Goal: Task Accomplishment & Management: Manage account settings

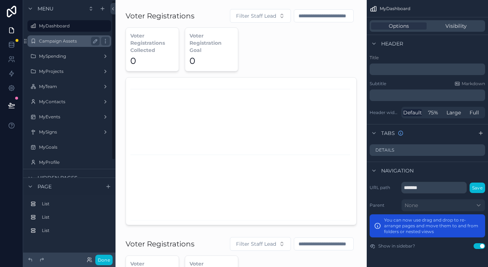
click at [58, 39] on label "Campaign Assets" at bounding box center [68, 41] width 58 height 6
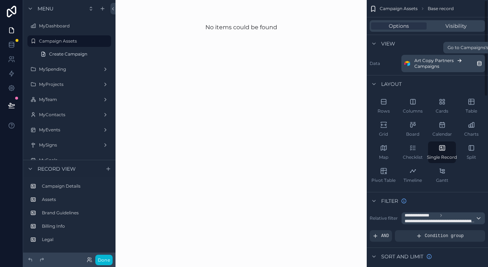
click at [470, 67] on div "Art Copy Partners Campaigns" at bounding box center [445, 64] width 62 height 12
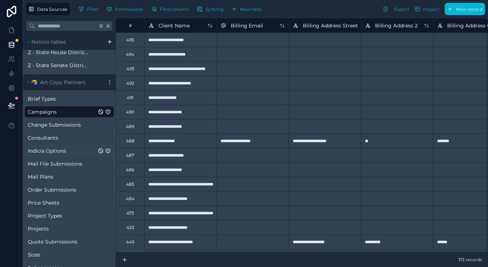
scroll to position [264, 0]
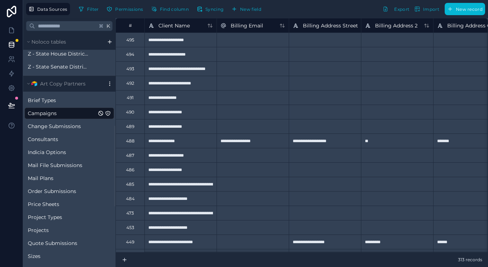
click at [110, 84] on icon at bounding box center [110, 84] width 6 height 6
click at [107, 84] on icon at bounding box center [110, 84] width 6 height 6
click at [109, 84] on icon at bounding box center [110, 84] width 6 height 6
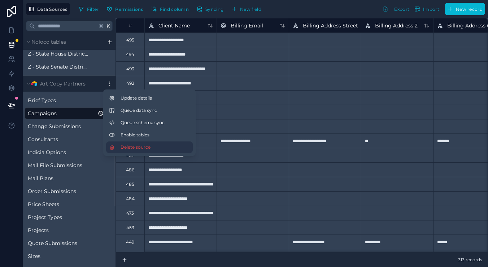
click at [128, 148] on span "Delete source" at bounding box center [146, 147] width 52 height 6
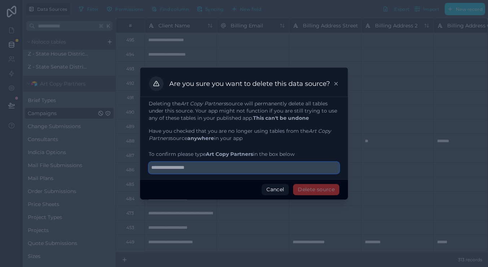
click at [201, 168] on input "text" at bounding box center [244, 168] width 190 height 12
type input "**********"
click at [282, 192] on button "Cancel" at bounding box center [274, 190] width 27 height 12
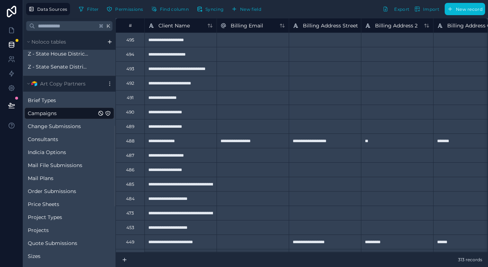
click at [51, 114] on span "Campaigns" at bounding box center [42, 113] width 29 height 7
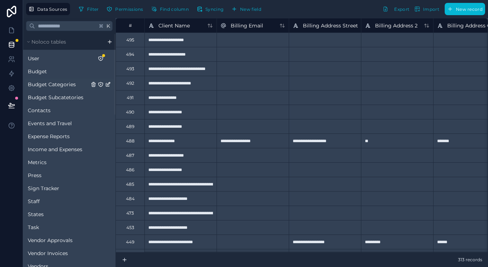
scroll to position [0, 0]
click at [11, 34] on link at bounding box center [11, 30] width 23 height 14
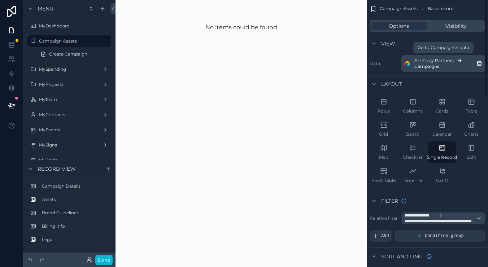
click at [478, 65] on icon "scrollable content" at bounding box center [479, 64] width 6 height 6
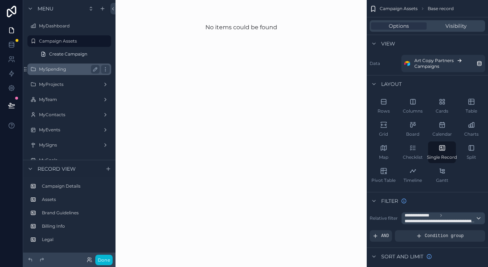
click at [78, 70] on label "MySpending" at bounding box center [68, 69] width 58 height 6
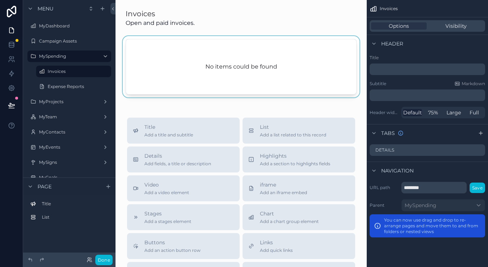
click at [304, 64] on div "scrollable content" at bounding box center [240, 68] width 239 height 64
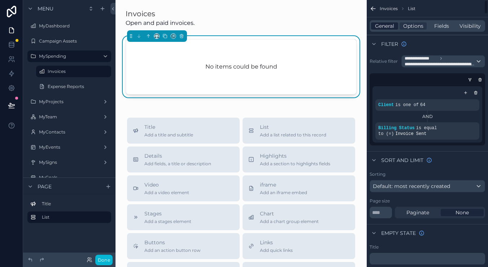
click at [391, 28] on span "General" at bounding box center [384, 25] width 19 height 7
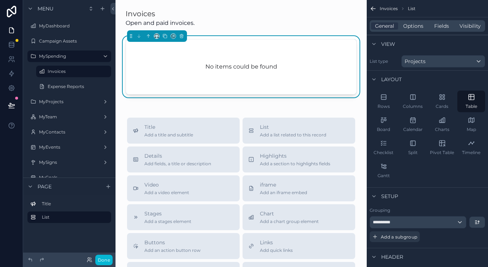
click at [412, 61] on span "Projects" at bounding box center [414, 61] width 21 height 7
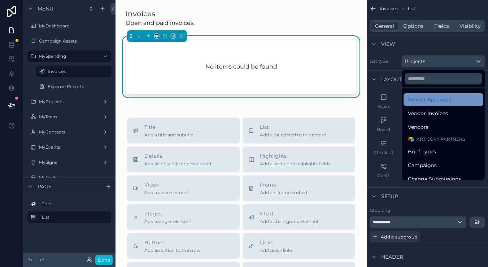
scroll to position [273, 0]
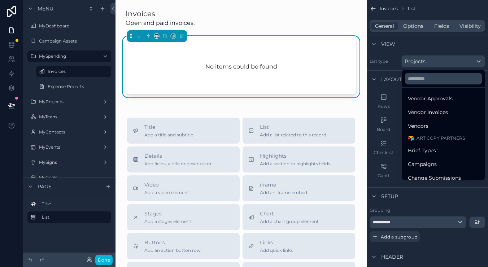
click at [166, 76] on div "No items could be found" at bounding box center [241, 66] width 230 height 55
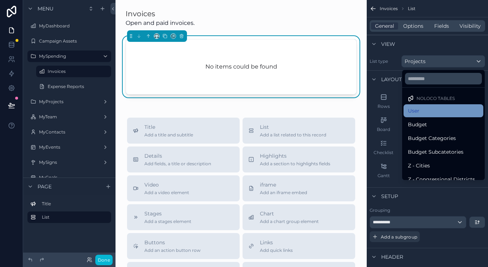
scroll to position [0, 0]
click at [224, 67] on h2 "No items could be found" at bounding box center [241, 66] width 72 height 9
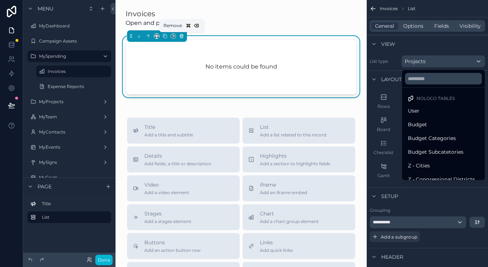
click at [182, 36] on icon "scrollable content" at bounding box center [181, 36] width 5 height 5
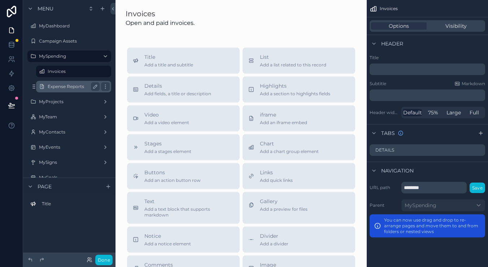
click at [64, 88] on label "Expense Reports" at bounding box center [72, 87] width 49 height 6
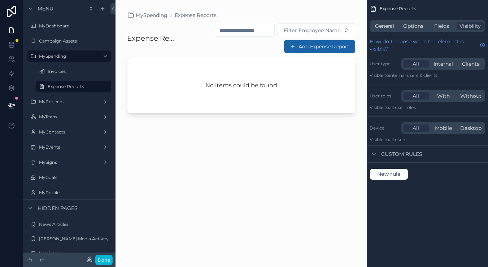
click at [387, 22] on div "General Options Fields Visibility" at bounding box center [426, 26] width 115 height 12
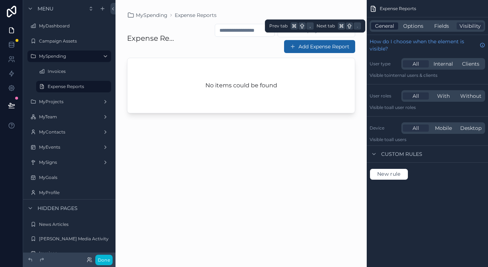
click at [387, 29] on span "General" at bounding box center [384, 25] width 19 height 7
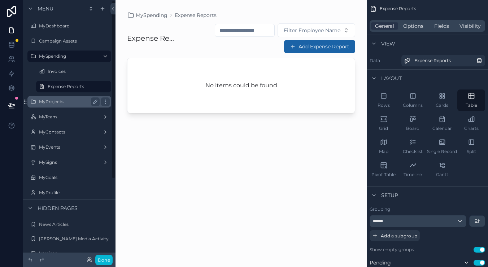
click at [55, 107] on div "MyProjects" at bounding box center [69, 102] width 81 height 12
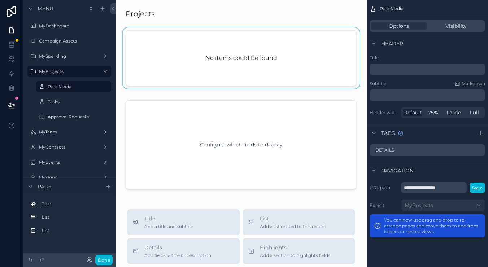
click at [311, 48] on div "scrollable content" at bounding box center [240, 59] width 239 height 64
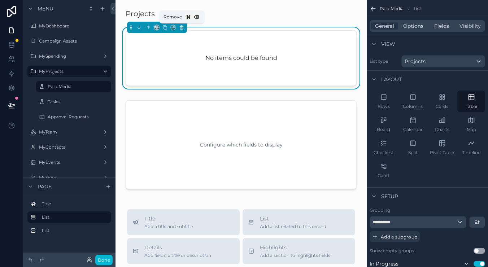
click at [181, 27] on icon "scrollable content" at bounding box center [181, 27] width 5 height 5
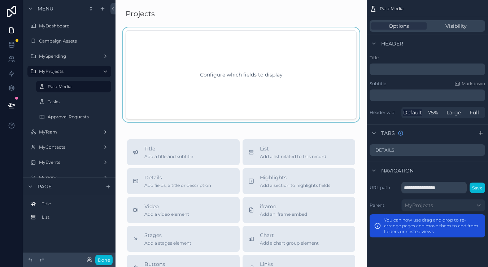
click at [246, 93] on div "scrollable content" at bounding box center [240, 74] width 239 height 94
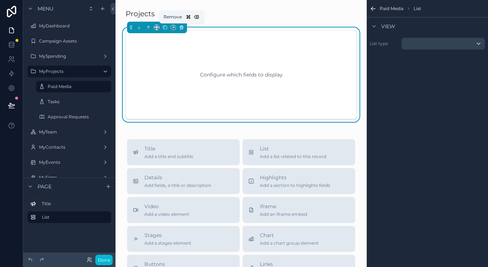
click at [183, 27] on icon "scrollable content" at bounding box center [181, 27] width 5 height 5
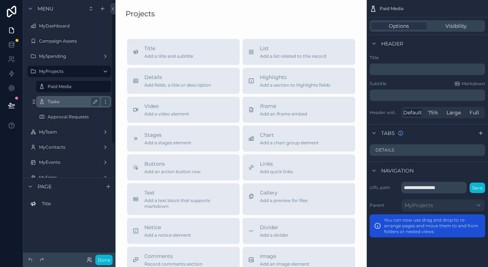
click at [65, 97] on div "Tasks" at bounding box center [74, 102] width 72 height 12
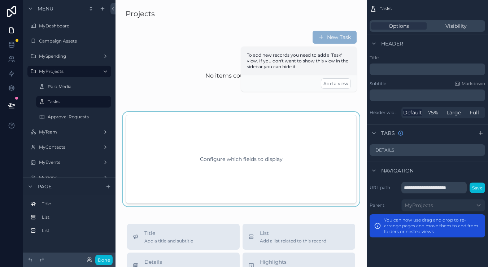
click at [229, 134] on div "scrollable content" at bounding box center [240, 159] width 239 height 94
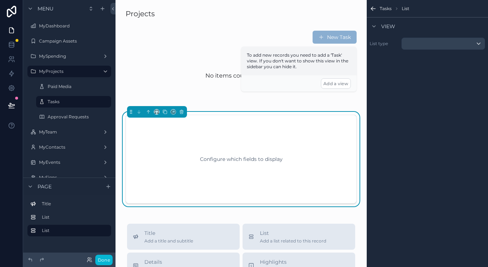
click at [416, 47] on div "scrollable content" at bounding box center [442, 44] width 83 height 12
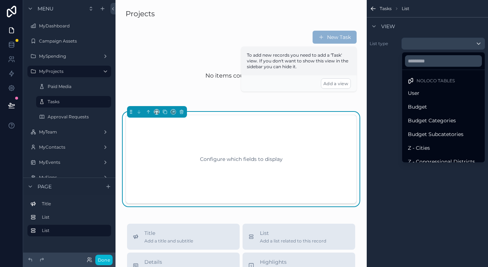
click at [416, 47] on div "scrollable content" at bounding box center [244, 133] width 488 height 267
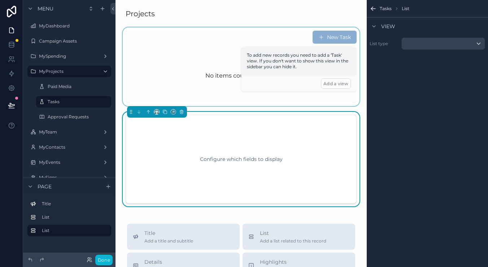
click at [173, 89] on div "scrollable content" at bounding box center [240, 66] width 239 height 79
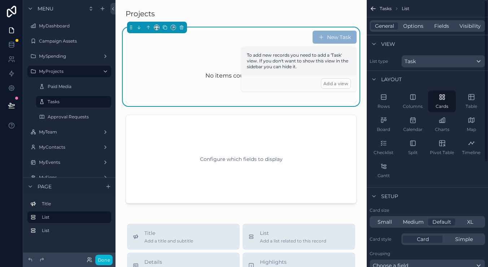
click at [413, 60] on span "Task" at bounding box center [409, 61] width 11 height 7
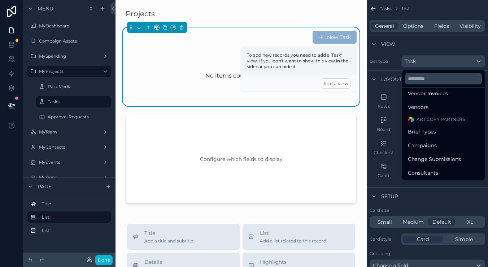
scroll to position [295, 0]
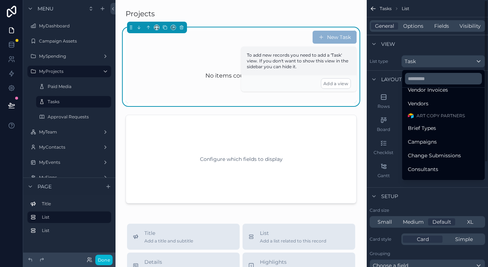
click at [56, 121] on div "scrollable content" at bounding box center [244, 133] width 488 height 267
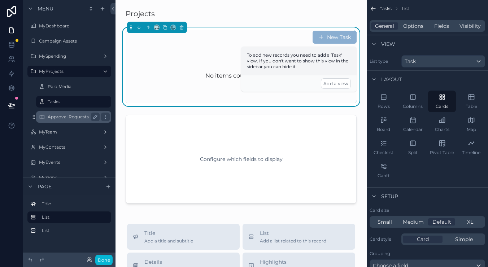
click at [67, 118] on label "Approval Requests" at bounding box center [72, 117] width 49 height 6
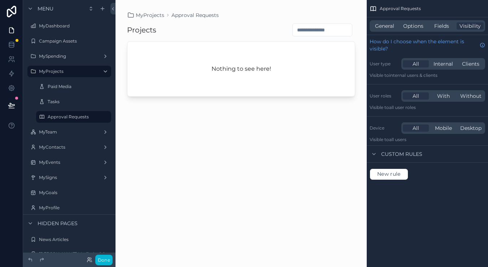
click at [209, 57] on div "scrollable content" at bounding box center [240, 129] width 251 height 258
click at [242, 64] on div "Nothing to see here!" at bounding box center [240, 68] width 227 height 55
click at [269, 74] on div "Nothing to see here!" at bounding box center [240, 68] width 227 height 55
click at [387, 25] on span "General" at bounding box center [384, 25] width 19 height 7
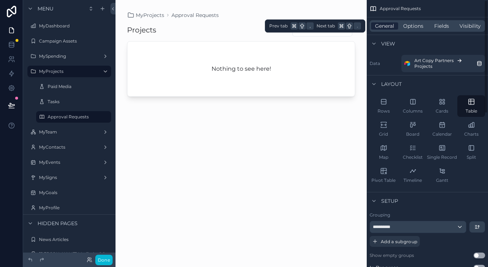
click at [387, 25] on span "General" at bounding box center [384, 25] width 19 height 7
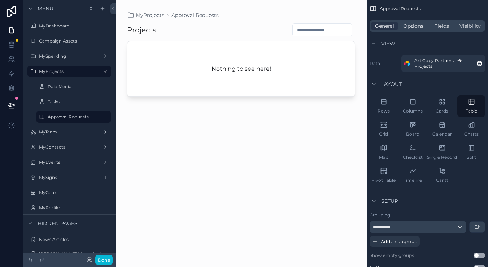
click at [277, 62] on div "Nothing to see here!" at bounding box center [240, 68] width 227 height 55
